Goal: Book appointment/travel/reservation

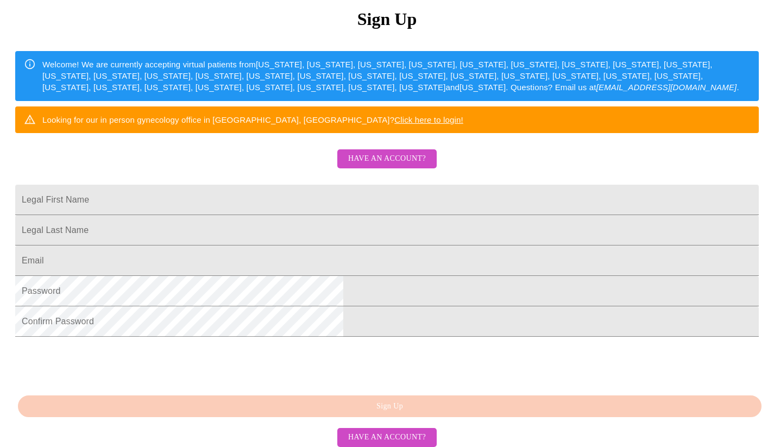
scroll to position [140, 0]
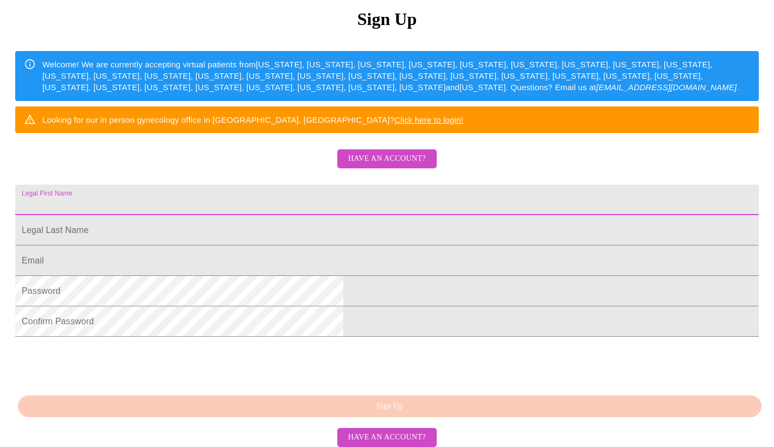
click at [273, 215] on input "Legal First Name" at bounding box center [387, 200] width 744 height 30
type input "[PERSON_NAME]"
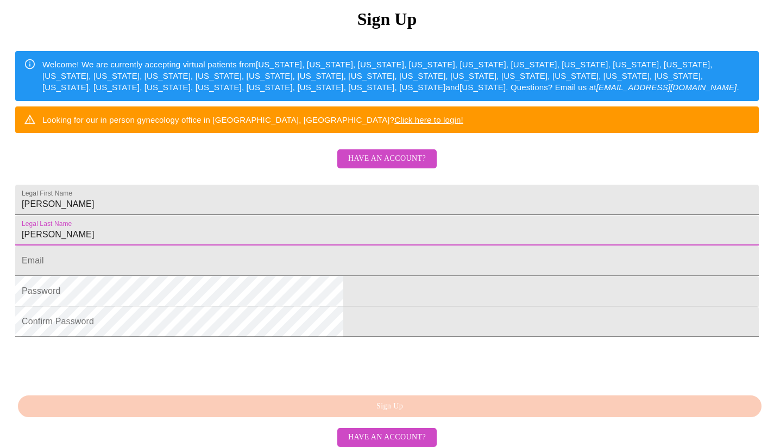
type input "[PERSON_NAME]"
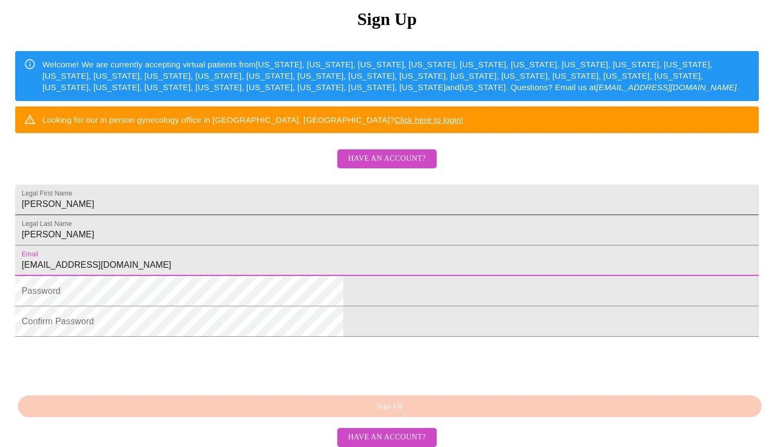
type input "[EMAIL_ADDRESS][DOMAIN_NAME]"
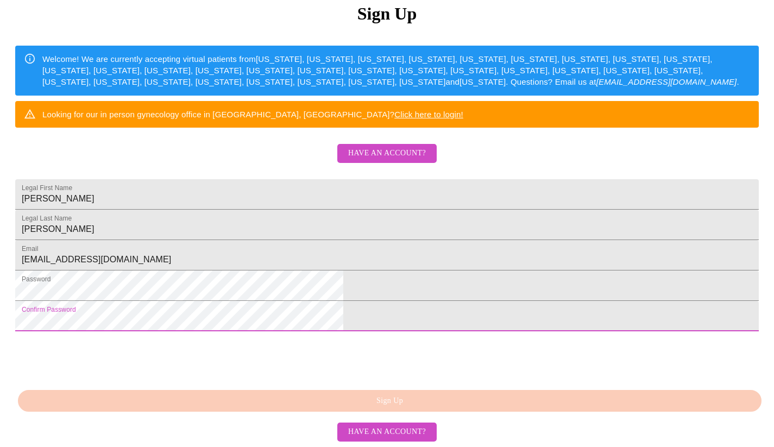
scroll to position [227, 0]
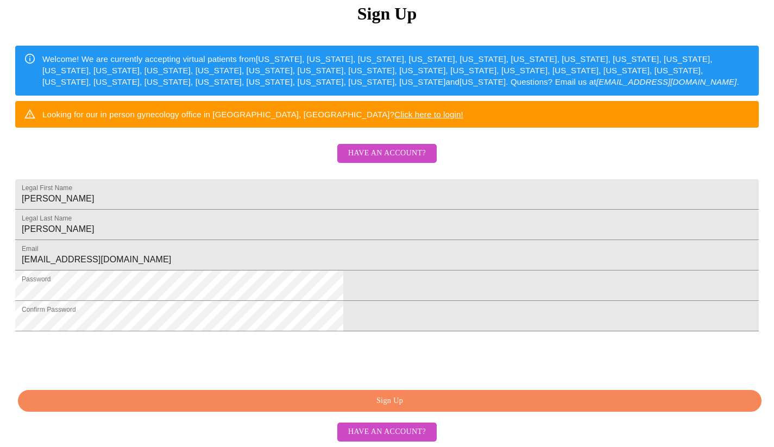
click at [389, 408] on button "Sign Up" at bounding box center [390, 401] width 744 height 22
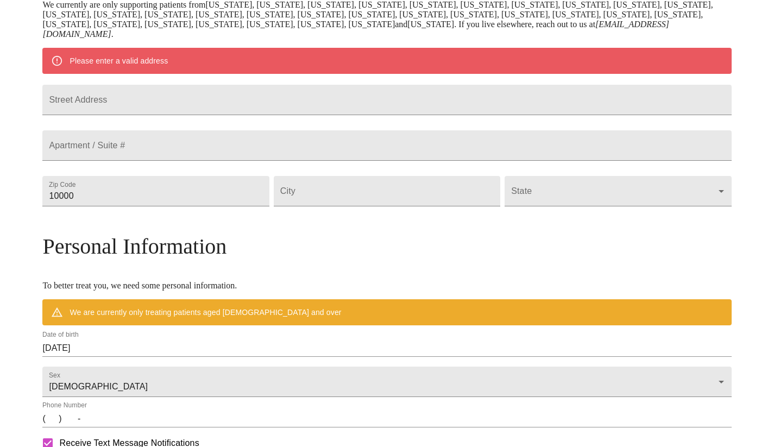
scroll to position [184, 0]
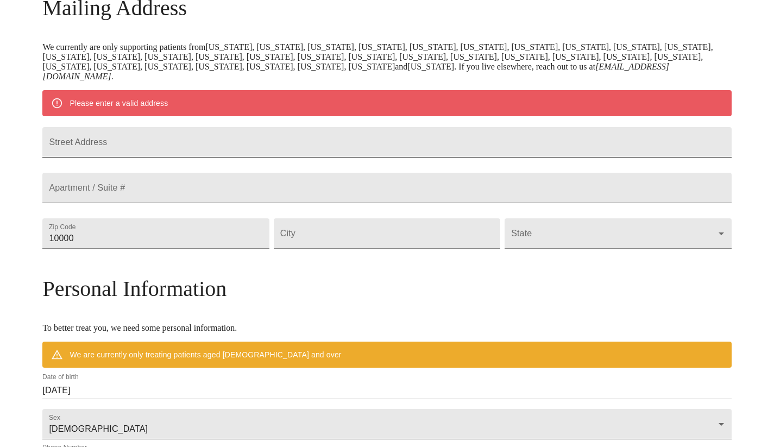
click at [194, 157] on input "Street Address" at bounding box center [386, 142] width 689 height 30
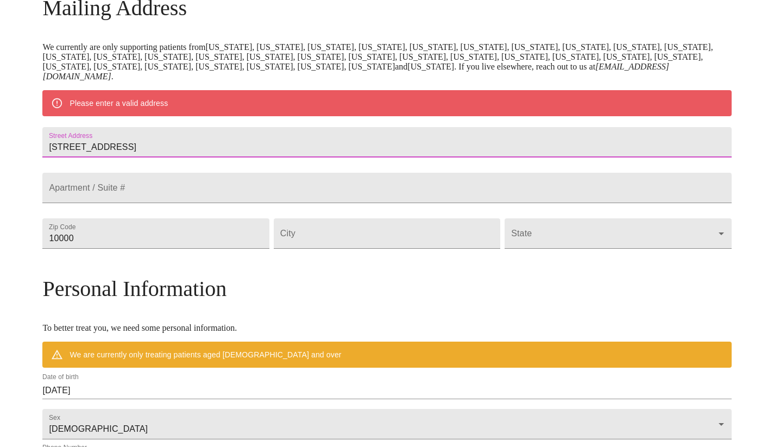
type input "[STREET_ADDRESS]"
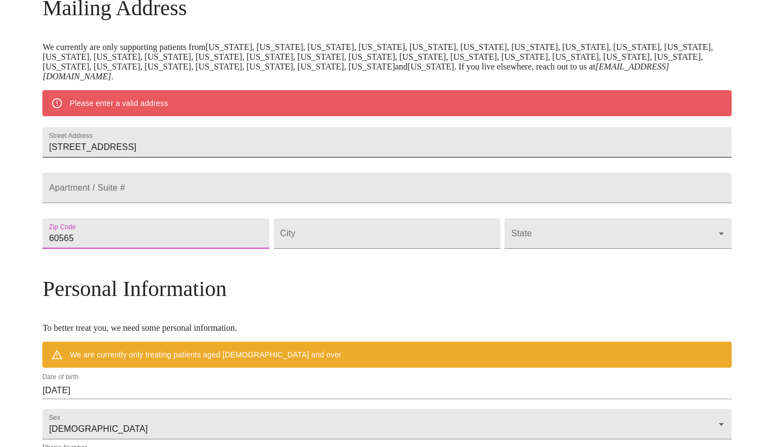
type input "60565"
type input "Naperville"
click at [525, 269] on body "MyMenopauseRx Welcome to MyMenopauseRx Since it's your first time here, you'll …" at bounding box center [386, 248] width 765 height 857
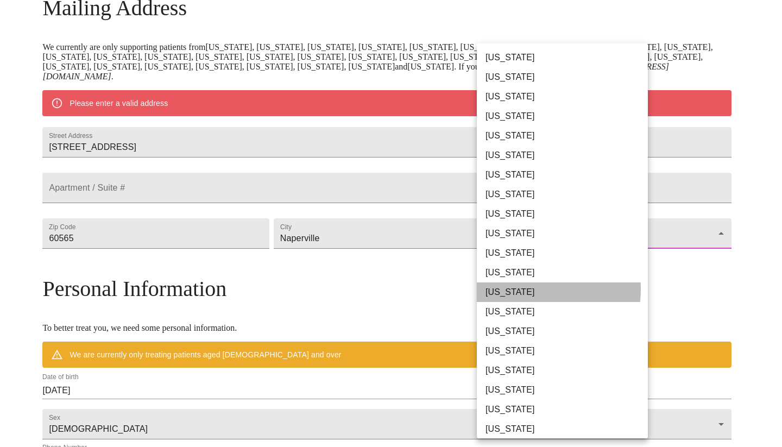
click at [512, 289] on li "[US_STATE]" at bounding box center [566, 292] width 179 height 20
type input "[US_STATE]"
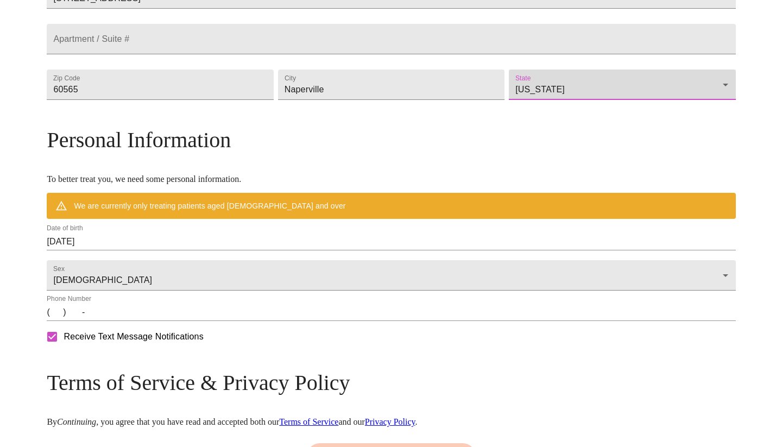
scroll to position [305, 0]
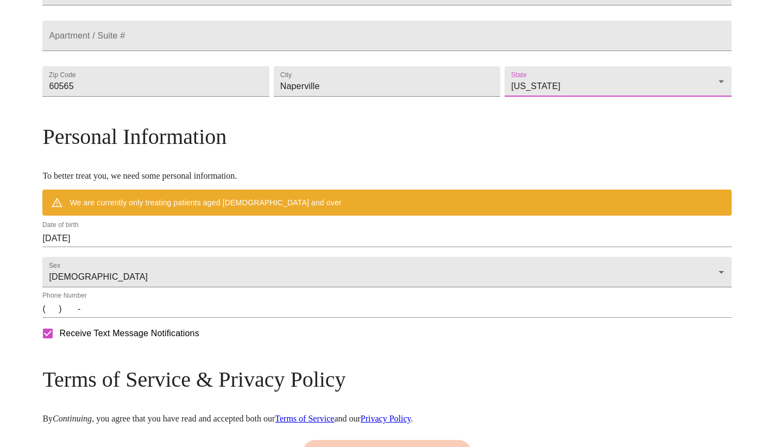
click at [171, 247] on input "[DATE]" at bounding box center [386, 238] width 689 height 17
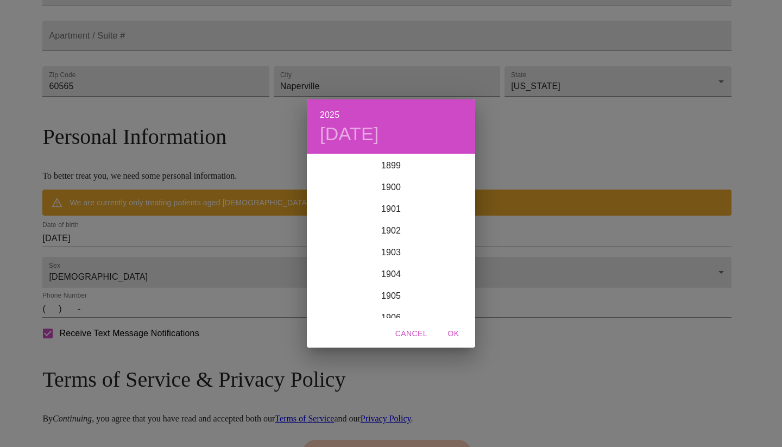
scroll to position [2673, 0]
click at [336, 117] on h6 "2025" at bounding box center [330, 115] width 20 height 15
click at [169, 262] on div "2025 [DATE] 1900 1901 1902 1903 1904 1905 1906 1907 1908 1909 1910 1911 1912 19…" at bounding box center [391, 223] width 782 height 447
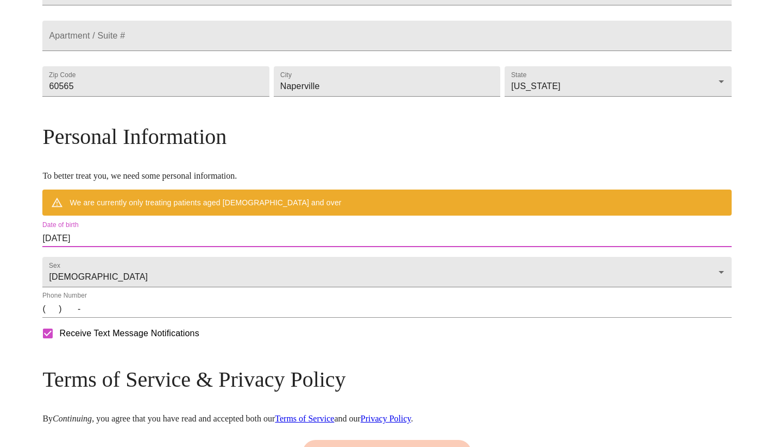
click at [140, 247] on input "[DATE]" at bounding box center [386, 238] width 689 height 17
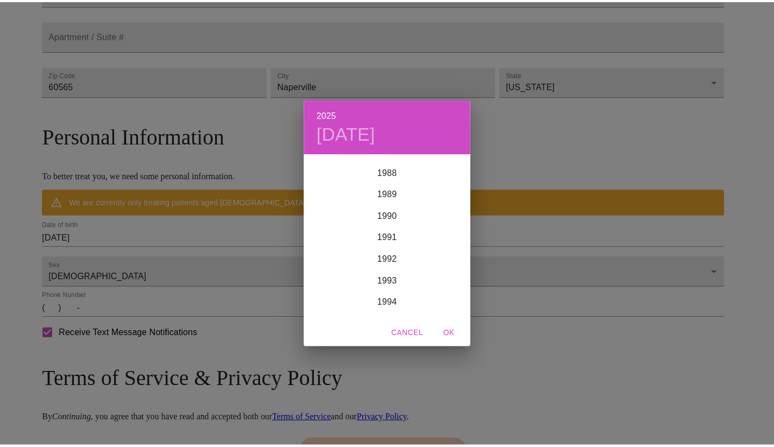
scroll to position [1851, 0]
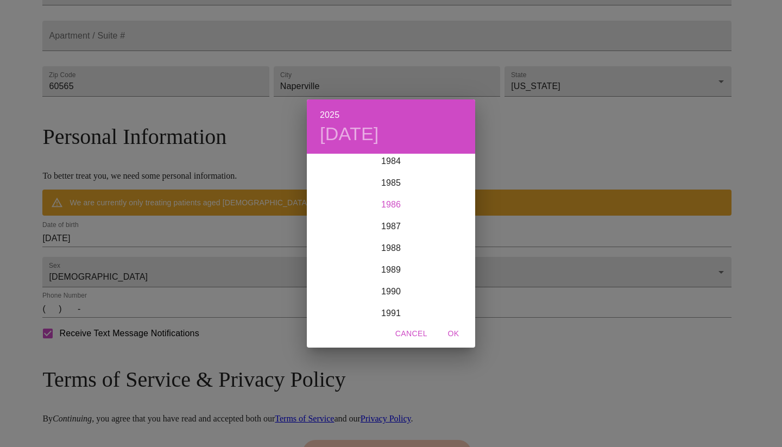
click at [414, 203] on div "1986" at bounding box center [391, 205] width 168 height 22
click at [338, 179] on div "Jan" at bounding box center [335, 175] width 56 height 41
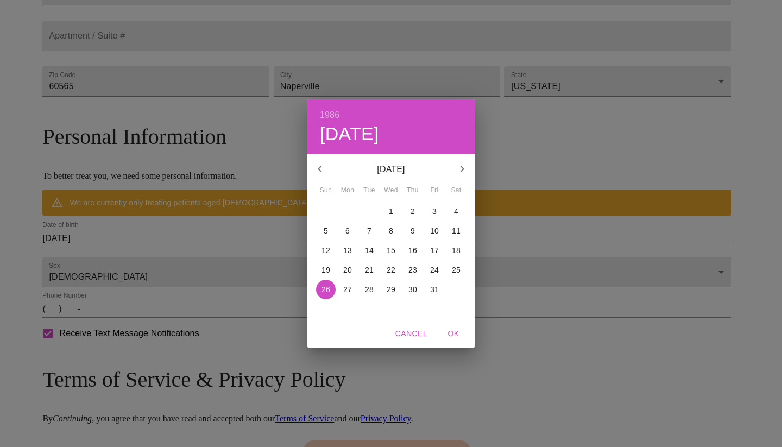
click at [438, 230] on p "10" at bounding box center [434, 230] width 9 height 11
click at [451, 337] on span "OK" at bounding box center [454, 334] width 26 height 14
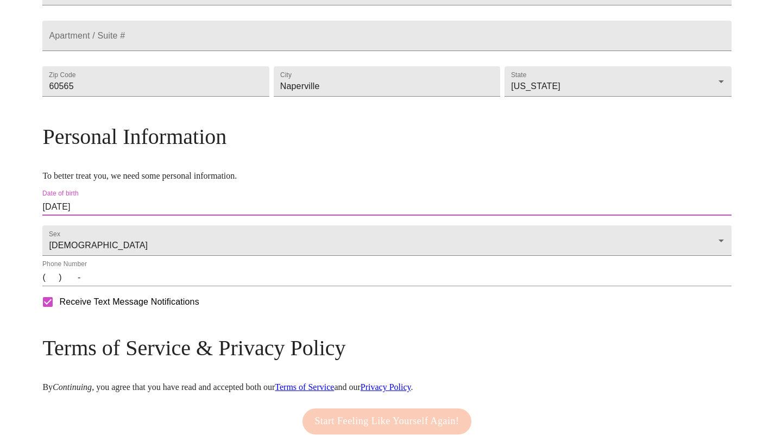
type input "[DATE]"
click at [133, 286] on input "(   )    -" at bounding box center [386, 277] width 689 height 17
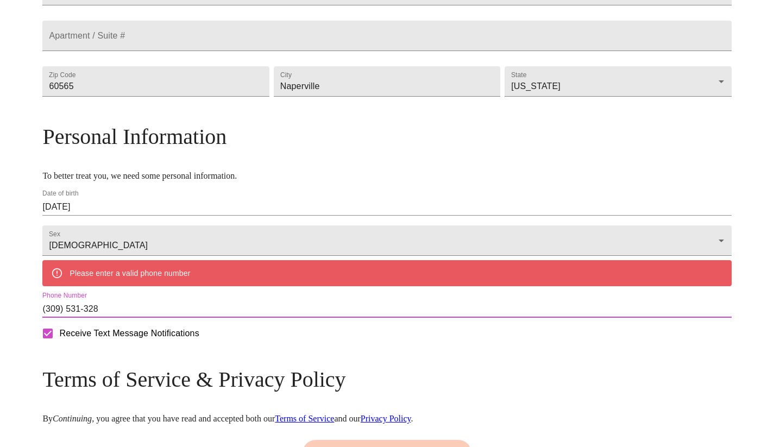
type input "[PHONE_NUMBER]"
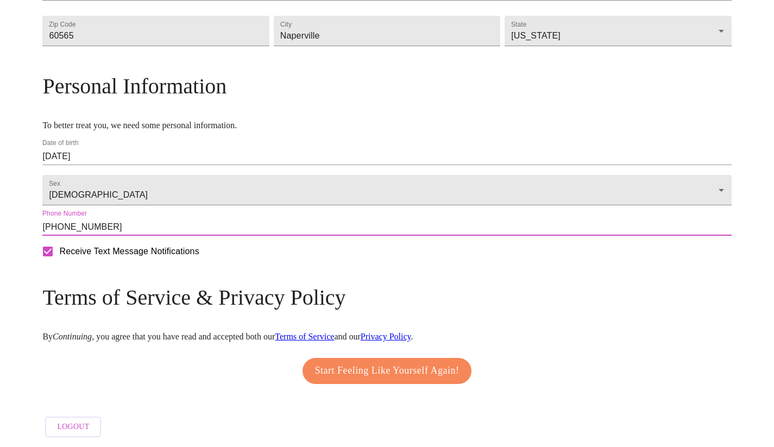
scroll to position [389, 0]
click at [349, 367] on span "Start Feeling Like Yourself Again!" at bounding box center [387, 370] width 144 height 17
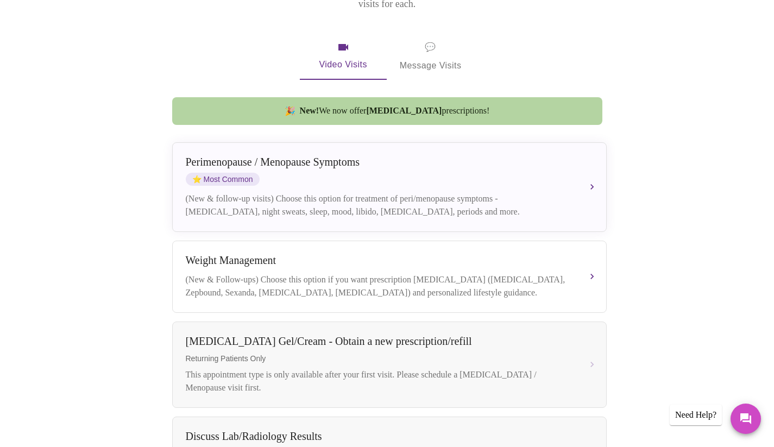
scroll to position [192, 0]
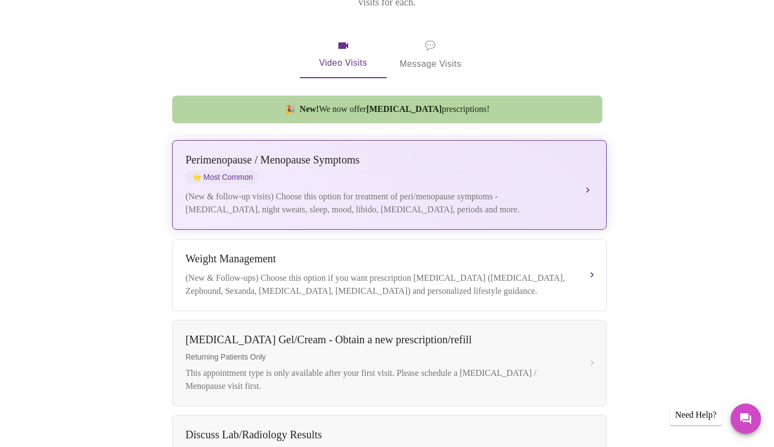
click at [501, 160] on div "[MEDICAL_DATA] / Menopause Symptoms ⭐ Most Common" at bounding box center [379, 169] width 386 height 30
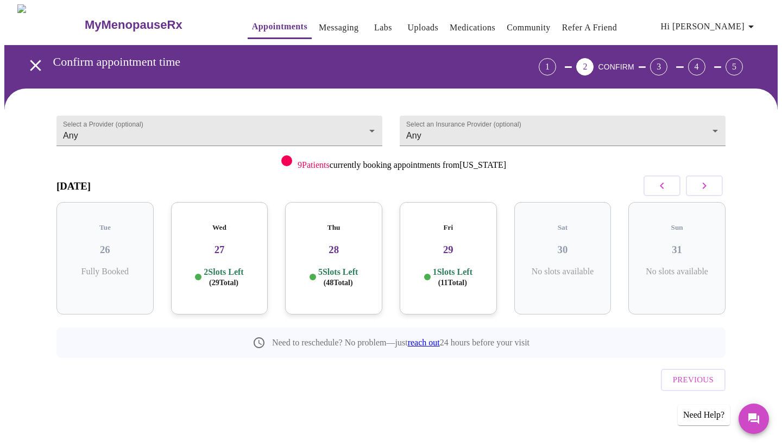
click at [349, 244] on h3 "28" at bounding box center [334, 250] width 80 height 12
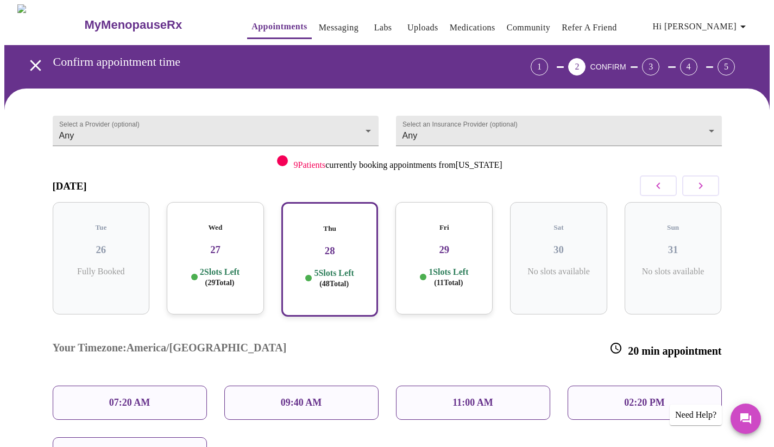
click at [307, 397] on p "09:40 AM" at bounding box center [301, 402] width 41 height 11
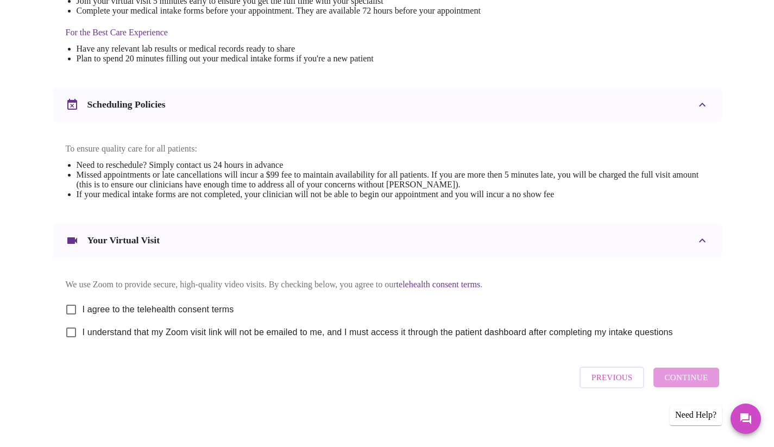
scroll to position [340, 0]
click at [79, 307] on input "I agree to the telehealth consent terms" at bounding box center [71, 309] width 23 height 23
checkbox input "true"
click at [71, 329] on input "I understand that my Zoom visit link will not be emailed to me, and I must acce…" at bounding box center [71, 332] width 23 height 23
checkbox input "true"
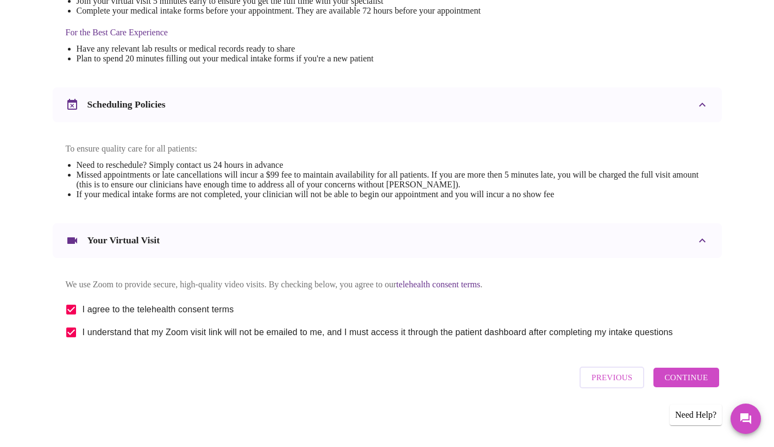
click at [680, 381] on span "Continue" at bounding box center [685, 377] width 43 height 14
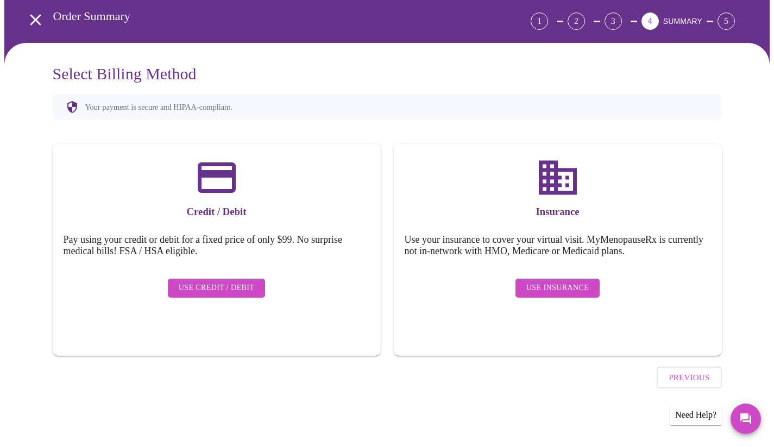
scroll to position [15, 0]
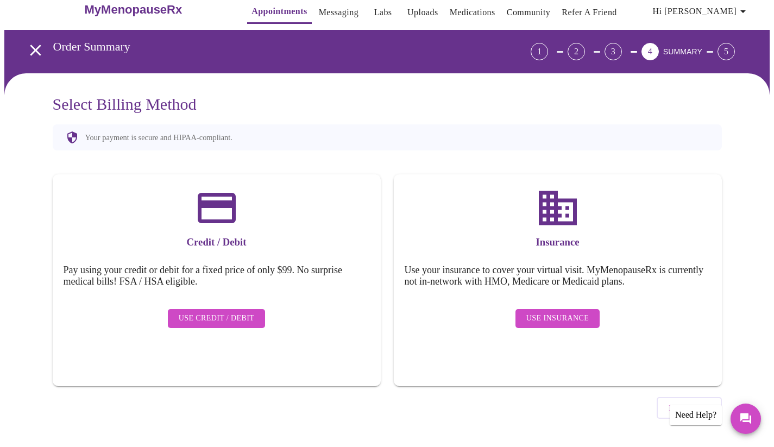
click at [556, 313] on span "Use Insurance" at bounding box center [557, 319] width 62 height 14
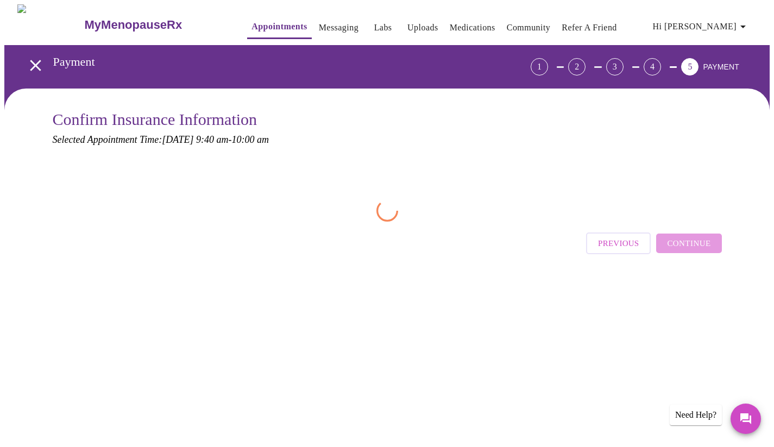
scroll to position [0, 0]
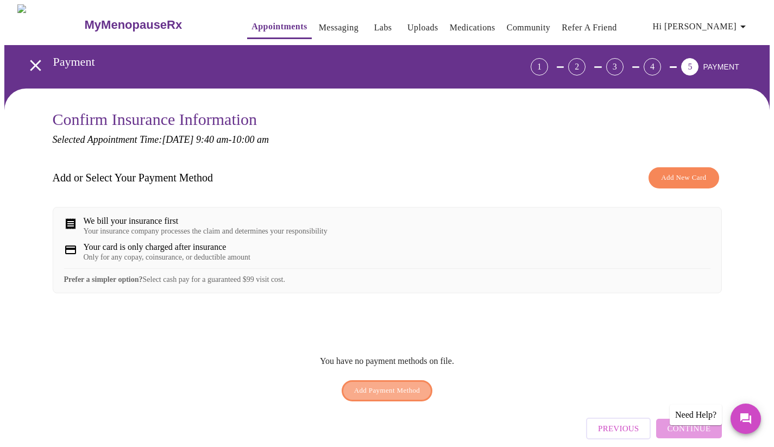
click at [378, 397] on span "Add Payment Method" at bounding box center [387, 391] width 66 height 12
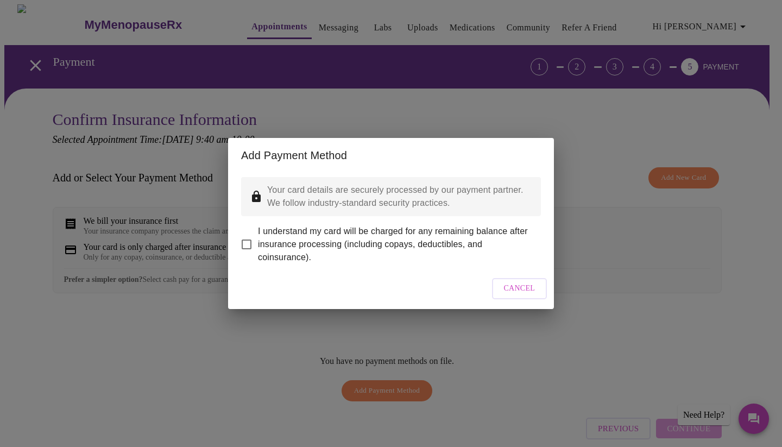
click at [244, 240] on input "I understand my card will be charged for any remaining balance after insurance …" at bounding box center [246, 244] width 23 height 23
checkbox input "true"
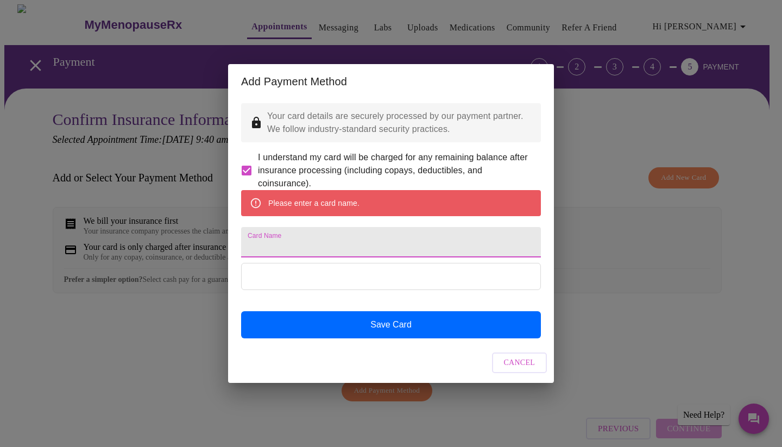
click at [299, 231] on input "Card Name" at bounding box center [391, 242] width 300 height 30
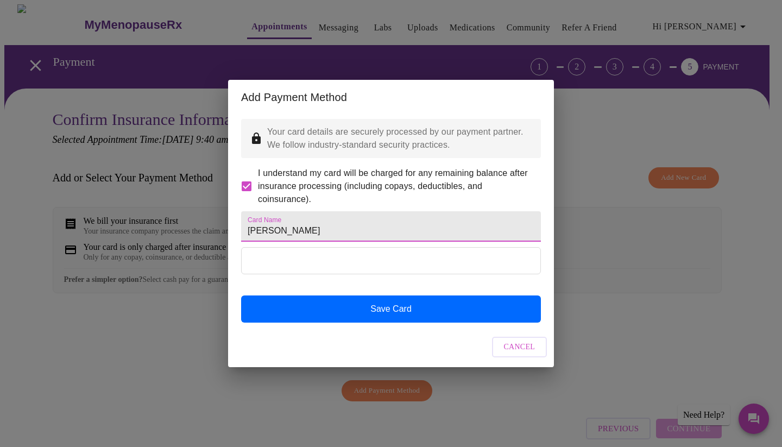
type input "[PERSON_NAME]"
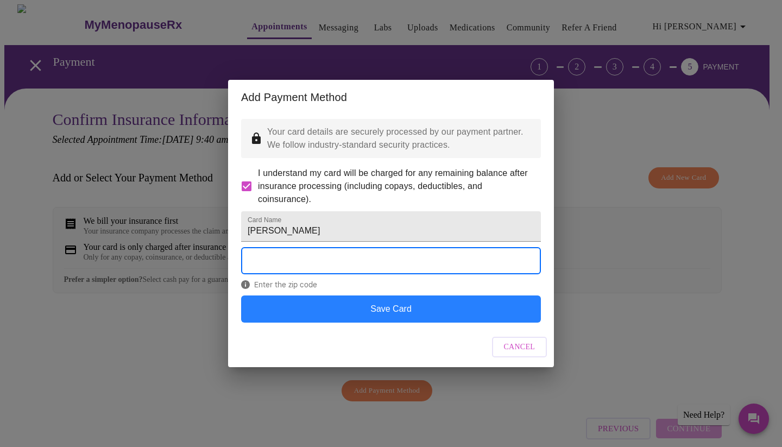
click at [394, 323] on button "Save Card" at bounding box center [391, 309] width 300 height 27
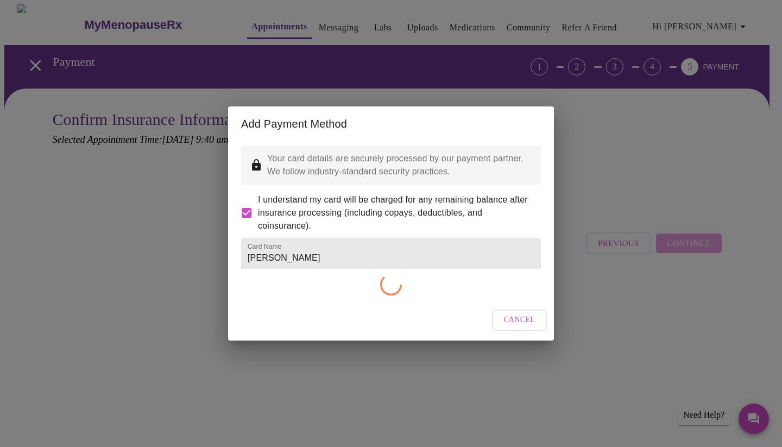
checkbox input "false"
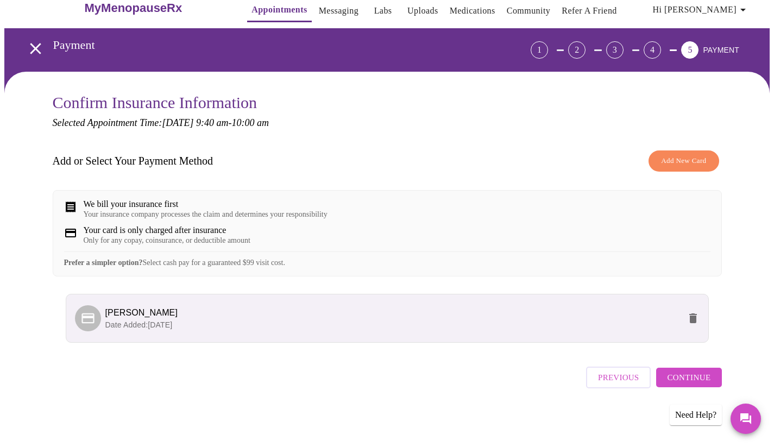
scroll to position [26, 0]
click at [683, 381] on span "Continue" at bounding box center [688, 377] width 43 height 14
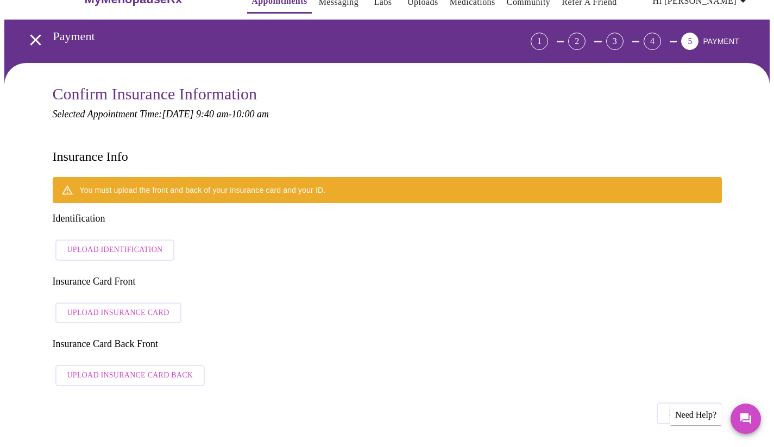
click at [136, 243] on span "Upload Identification" at bounding box center [115, 250] width 96 height 14
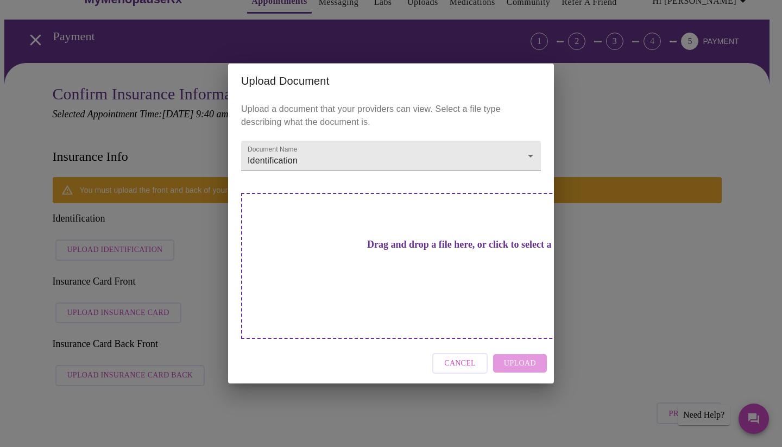
click at [343, 275] on div "Drag and drop a file here, or click to select a file" at bounding box center [467, 266] width 452 height 146
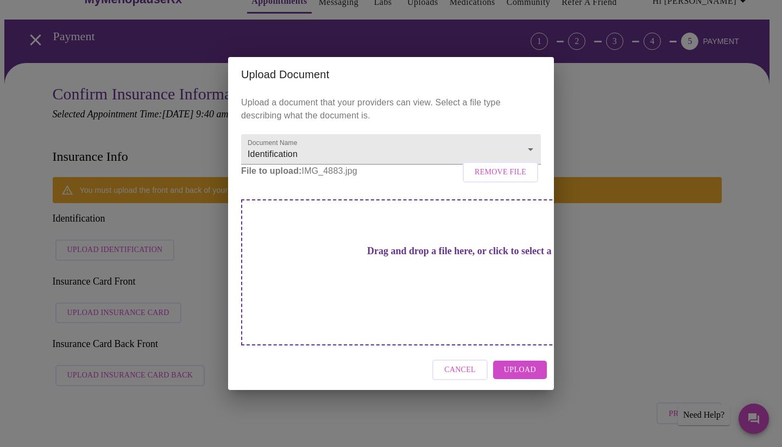
click at [517, 363] on span "Upload" at bounding box center [520, 370] width 32 height 14
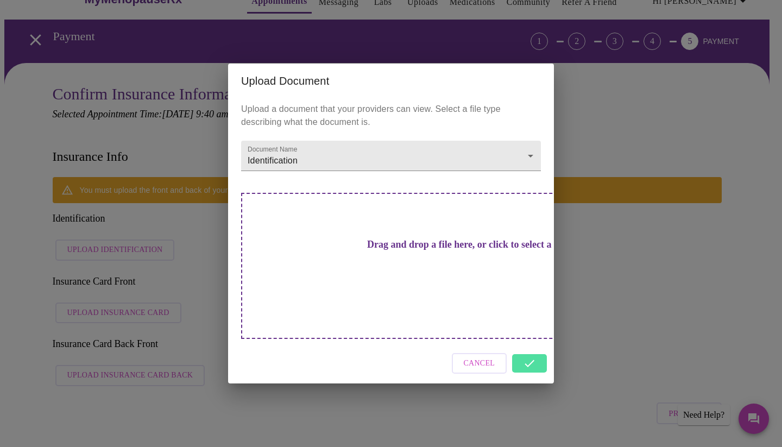
click at [532, 348] on div "Cancel" at bounding box center [391, 363] width 326 height 41
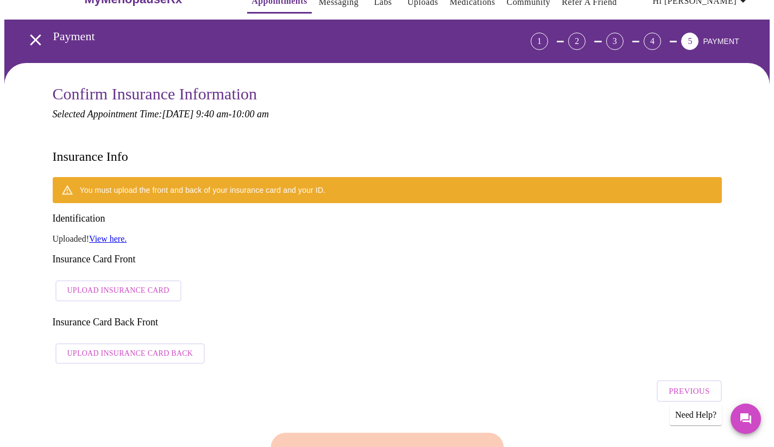
click at [139, 284] on span "Upload Insurance Card" at bounding box center [118, 291] width 102 height 14
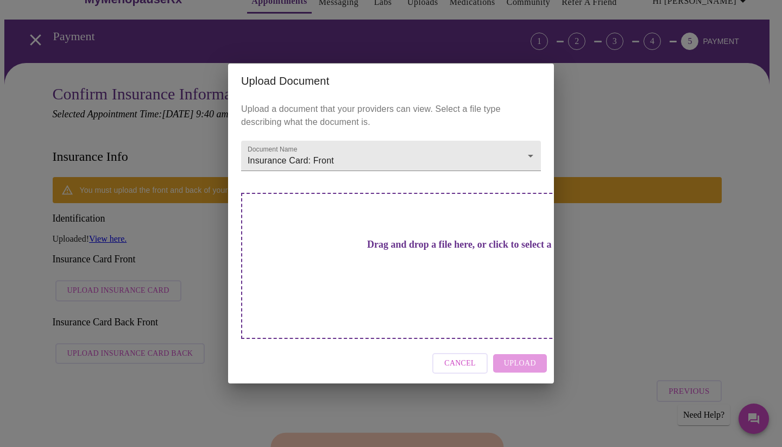
click at [368, 250] on h3 "Drag and drop a file here, or click to select a file" at bounding box center [467, 244] width 300 height 11
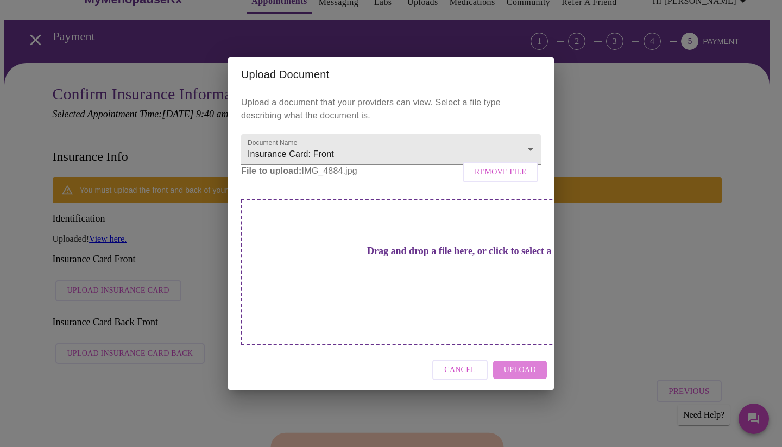
click at [524, 363] on span "Upload" at bounding box center [520, 370] width 32 height 14
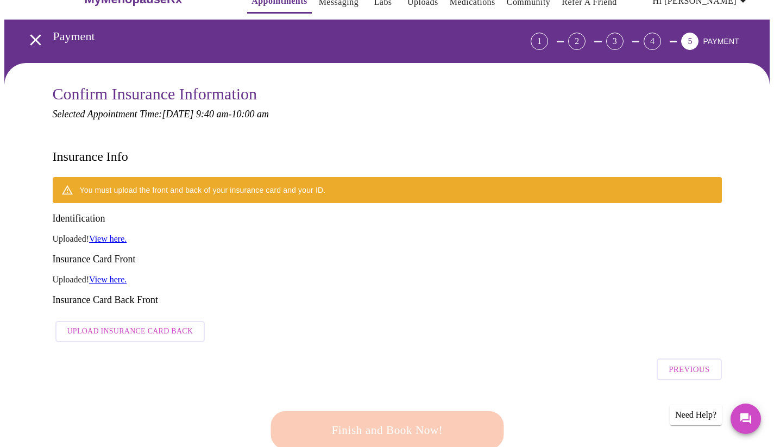
click at [129, 321] on button "Upload Insurance Card Back" at bounding box center [130, 331] width 150 height 21
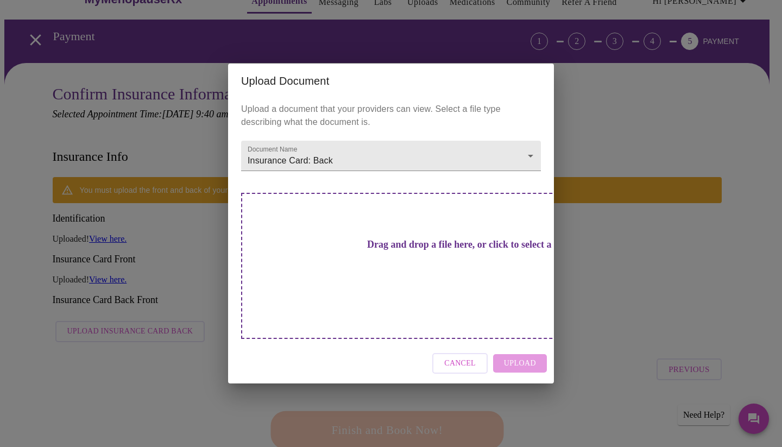
click at [355, 250] on h3 "Drag and drop a file here, or click to select a file" at bounding box center [467, 244] width 300 height 11
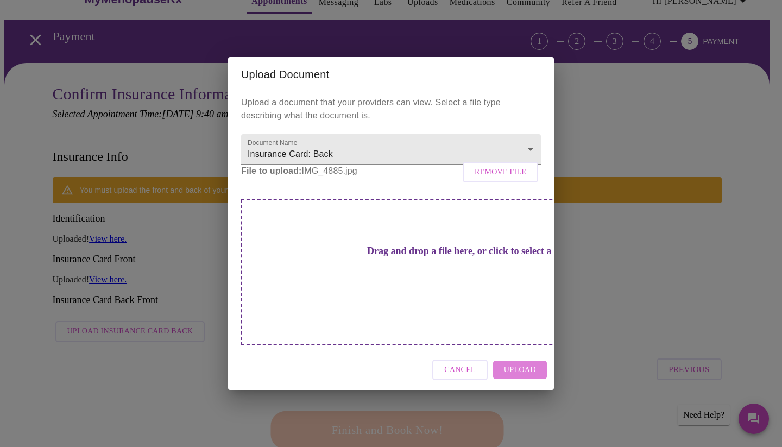
click at [526, 363] on span "Upload" at bounding box center [520, 370] width 32 height 14
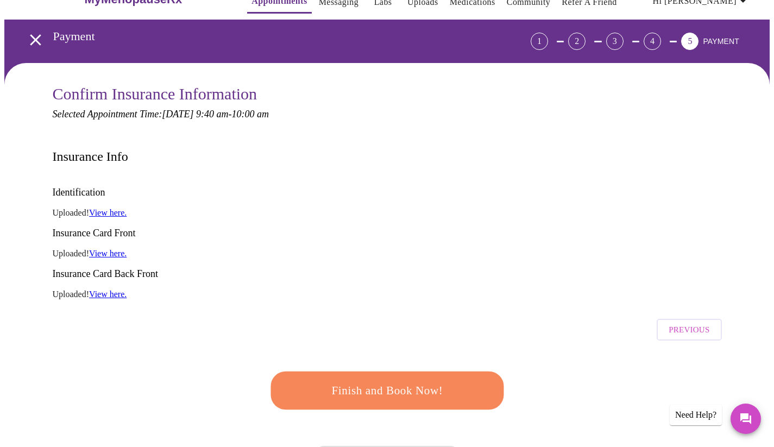
click at [342, 381] on span "Finish and Book Now!" at bounding box center [387, 391] width 201 height 20
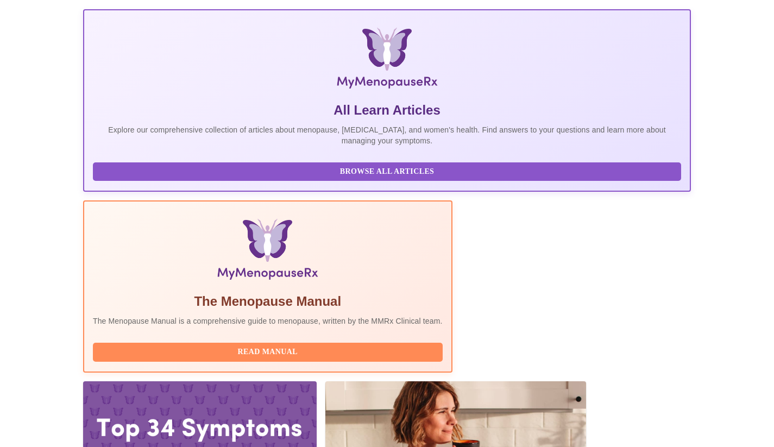
scroll to position [147, 0]
